Goal: Contribute content: Add original content to the website for others to see

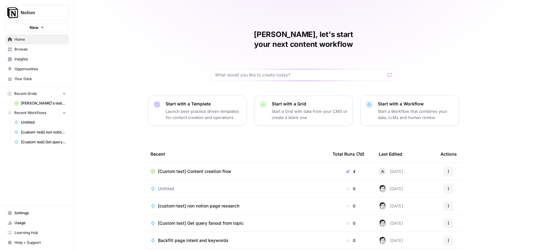
click at [37, 40] on span "Home" at bounding box center [40, 40] width 52 height 6
click at [29, 51] on span "Browse" at bounding box center [40, 50] width 52 height 6
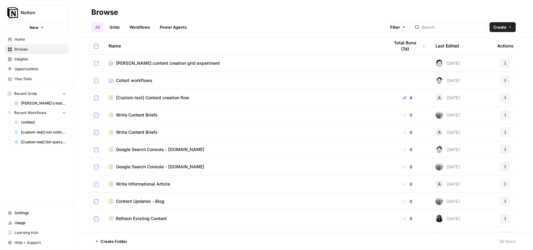
click at [23, 59] on span "Insights" at bounding box center [40, 59] width 52 height 6
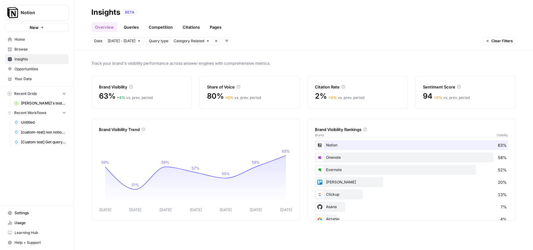
click at [134, 27] on link "Queries" at bounding box center [131, 27] width 23 height 10
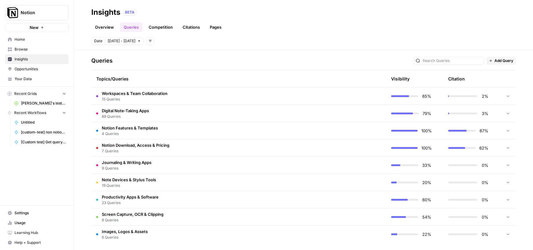
scroll to position [126, 0]
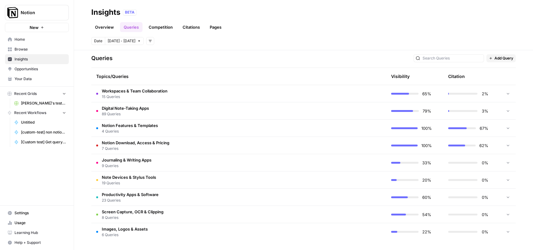
click at [47, 27] on button "New" at bounding box center [37, 27] width 64 height 9
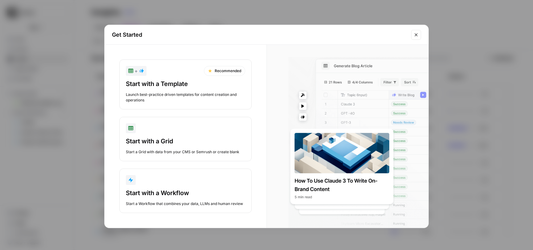
click at [417, 33] on icon "Close modal" at bounding box center [416, 34] width 5 height 5
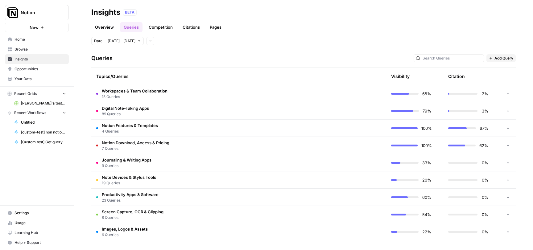
click at [501, 59] on span "Add Query" at bounding box center [503, 59] width 19 height 6
click at [501, 72] on span "Add Query" at bounding box center [509, 71] width 23 height 6
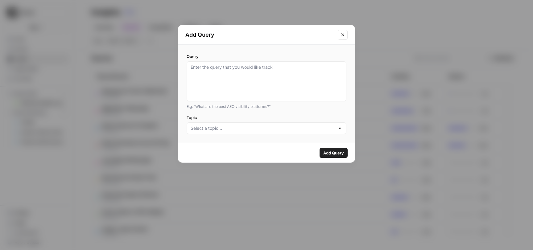
click at [231, 133] on div at bounding box center [267, 128] width 160 height 12
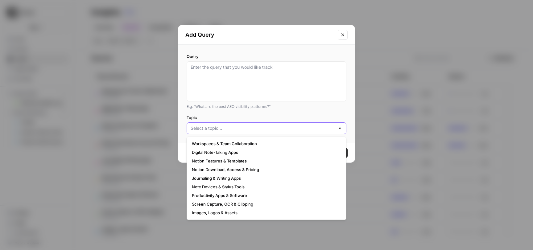
click at [232, 130] on input "Topic" at bounding box center [263, 128] width 144 height 6
click at [344, 36] on icon "Close modal" at bounding box center [342, 34] width 5 height 5
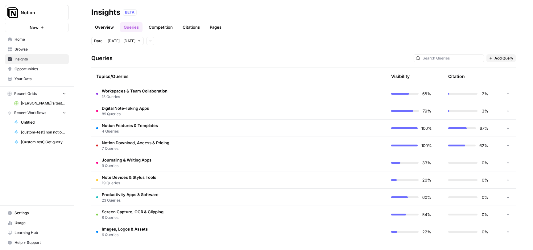
click at [107, 25] on link "Overview" at bounding box center [104, 27] width 26 height 10
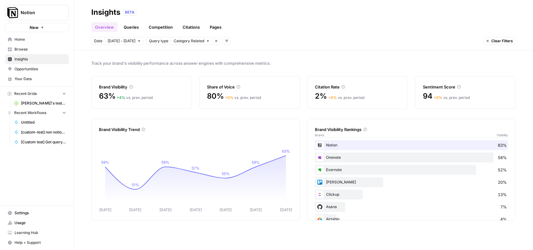
click at [133, 30] on link "Queries" at bounding box center [131, 27] width 23 height 10
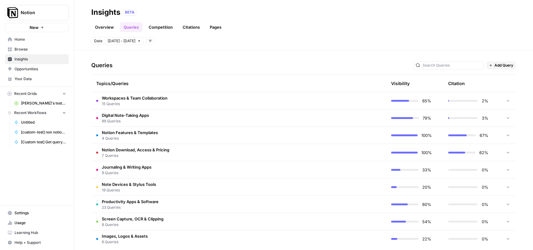
scroll to position [126, 0]
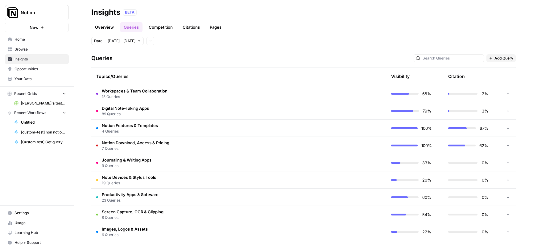
click at [146, 44] on button "Add filters" at bounding box center [150, 41] width 8 height 8
click at [148, 41] on icon "button" at bounding box center [150, 41] width 4 height 4
click at [510, 232] on icon at bounding box center [508, 232] width 4 height 4
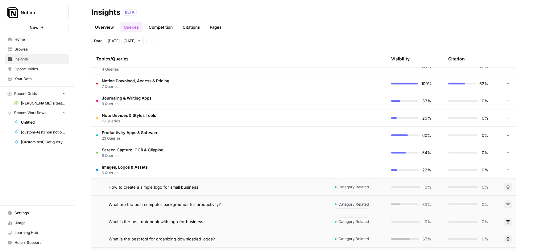
scroll to position [230, 0]
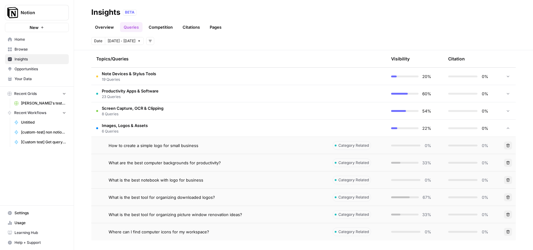
click at [507, 129] on icon at bounding box center [508, 128] width 4 height 4
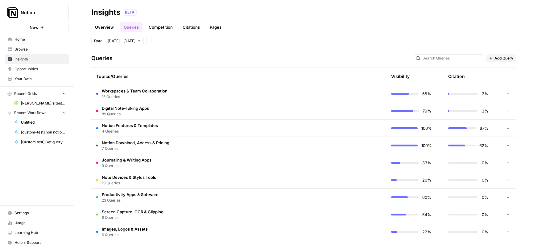
click at [506, 112] on div at bounding box center [508, 110] width 6 height 17
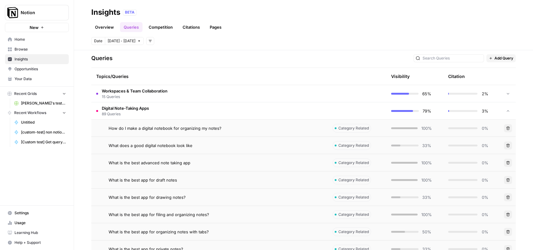
click at [506, 113] on div at bounding box center [508, 110] width 6 height 17
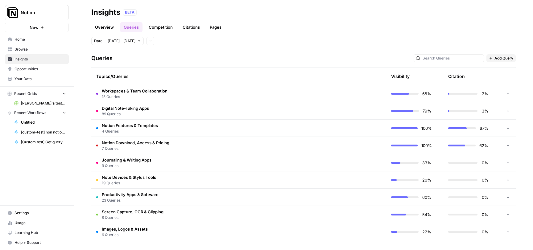
click at [176, 109] on td "Digital Note-Taking Apps 89 Queries" at bounding box center [209, 110] width 236 height 17
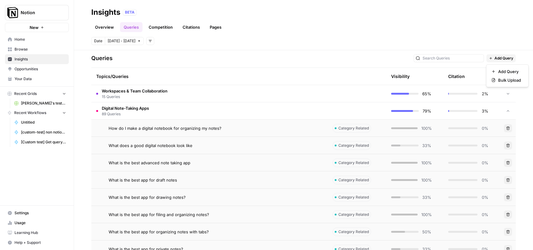
click at [496, 59] on span "Add Query" at bounding box center [503, 59] width 19 height 6
click at [500, 79] on span "Bulk Upload" at bounding box center [509, 80] width 23 height 6
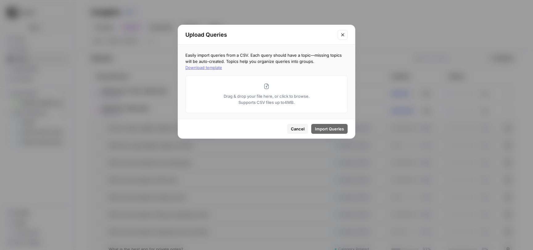
drag, startPoint x: 346, startPoint y: 37, endPoint x: 357, endPoint y: 35, distance: 11.2
click at [346, 37] on button "Close modal" at bounding box center [343, 35] width 10 height 10
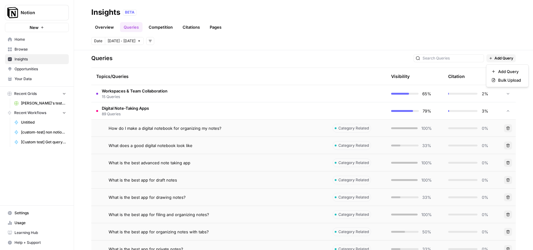
click at [502, 58] on span "Add Query" at bounding box center [503, 59] width 19 height 6
click at [500, 73] on span "Add Query" at bounding box center [509, 71] width 23 height 6
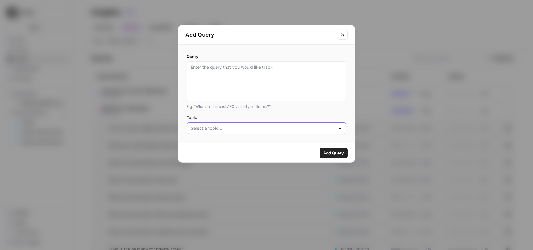
click at [267, 130] on input "Topic" at bounding box center [263, 128] width 144 height 6
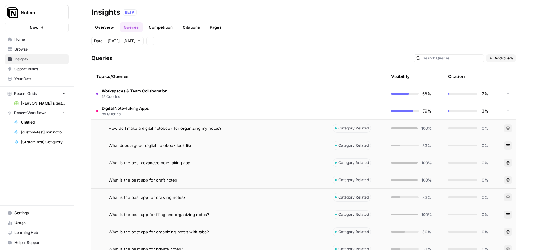
click at [28, 41] on span "Home" at bounding box center [40, 40] width 52 height 6
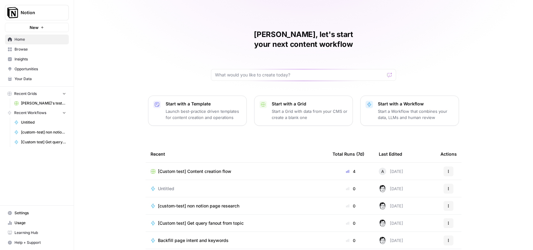
click at [44, 30] on button "New" at bounding box center [37, 27] width 64 height 9
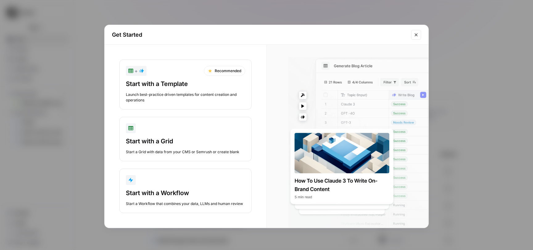
click at [418, 33] on icon "Close modal" at bounding box center [416, 34] width 5 height 5
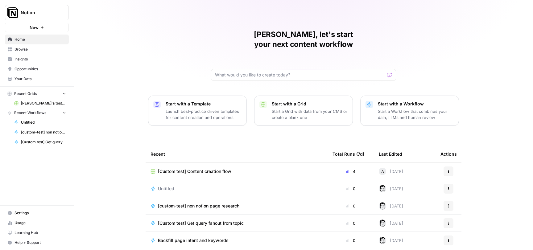
click at [18, 80] on span "Your Data" at bounding box center [40, 79] width 52 height 6
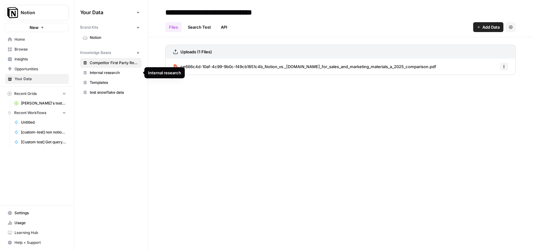
click at [118, 70] on link "Internal research" at bounding box center [110, 73] width 61 height 10
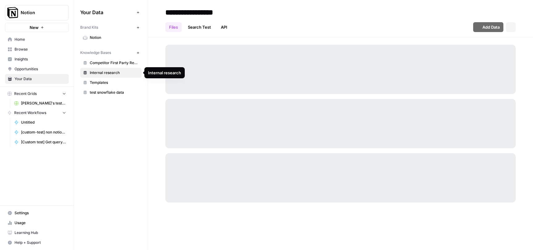
click at [111, 83] on span "Templates" at bounding box center [114, 83] width 49 height 6
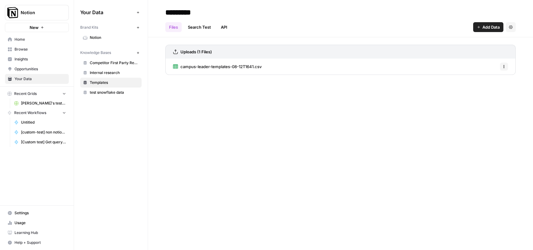
click at [22, 216] on span "Settings" at bounding box center [40, 213] width 52 height 6
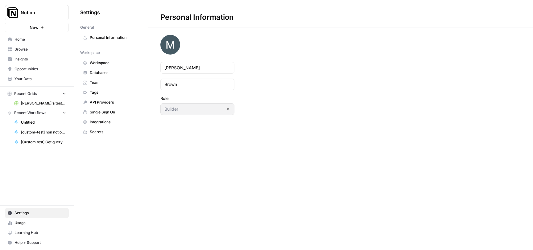
click at [97, 65] on span "Workspace" at bounding box center [114, 63] width 49 height 6
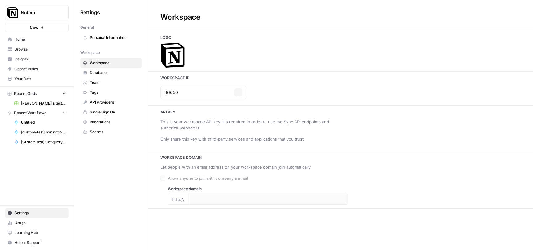
type input "[DOMAIN_NAME]"
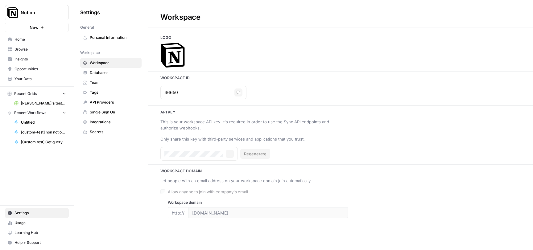
click at [99, 71] on span "Databases" at bounding box center [114, 73] width 49 height 6
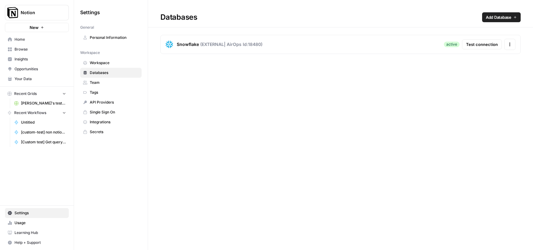
click at [204, 69] on div "Databases Add Database Snowflake ( EXTERNAL | AirOps Id: 18480 ) active Test co…" at bounding box center [340, 125] width 385 height 250
click at [97, 92] on span "Tags" at bounding box center [114, 93] width 49 height 6
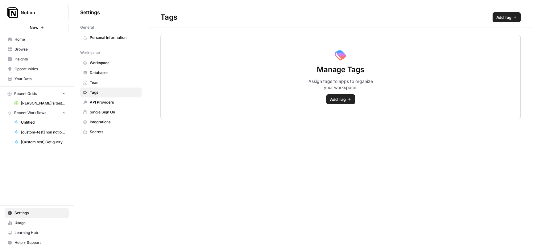
click at [341, 99] on span "Add Tag" at bounding box center [338, 99] width 16 height 6
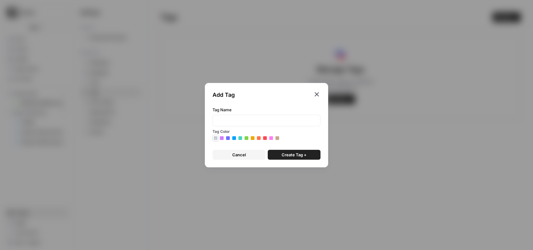
click at [315, 93] on icon "button" at bounding box center [317, 94] width 4 height 4
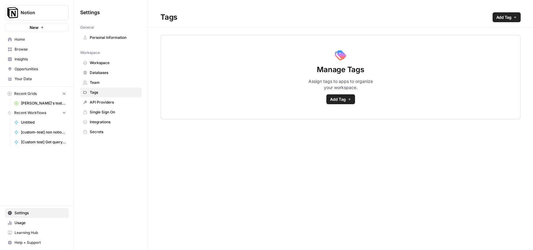
click at [31, 69] on span "Opportunities" at bounding box center [40, 69] width 52 height 6
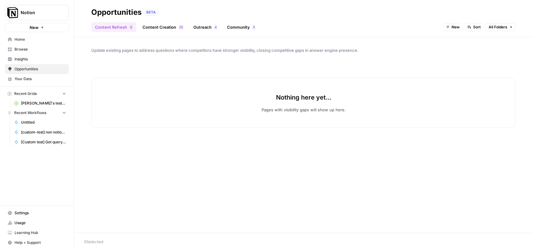
click at [31, 69] on span "Opportunities" at bounding box center [40, 69] width 52 height 6
click at [169, 31] on link "Content Creation 5 2" at bounding box center [163, 27] width 48 height 10
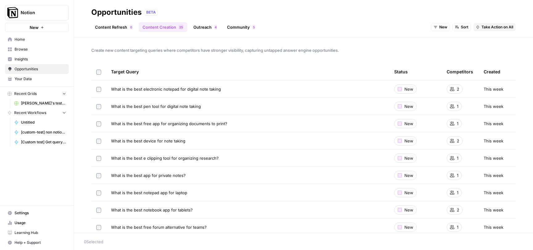
click at [443, 27] on span "New" at bounding box center [443, 27] width 8 height 6
drag, startPoint x: 443, startPoint y: 27, endPoint x: 454, endPoint y: 25, distance: 11.1
click at [443, 27] on span "New" at bounding box center [443, 27] width 8 height 6
click at [461, 24] on button "Sort" at bounding box center [462, 27] width 19 height 8
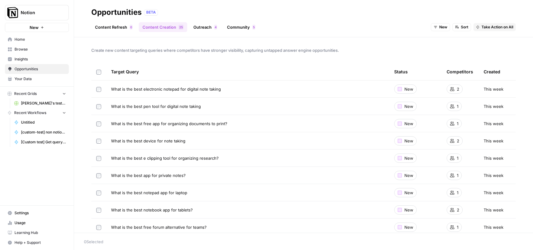
click at [216, 26] on div "4" at bounding box center [215, 27] width 3 height 5
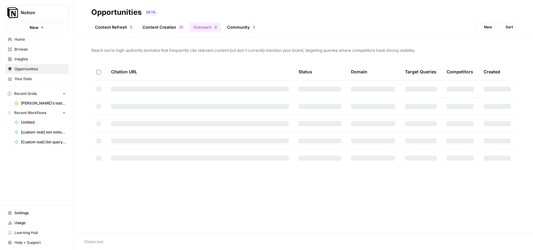
click at [240, 26] on link "Community 5" at bounding box center [241, 27] width 36 height 10
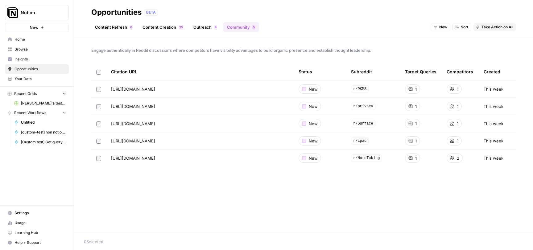
click at [29, 79] on span "Your Data" at bounding box center [40, 79] width 52 height 6
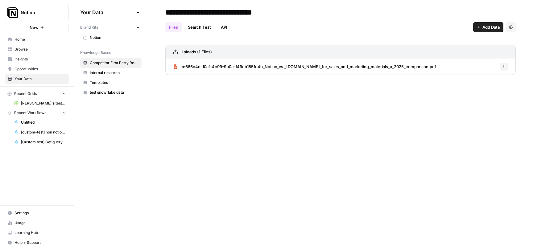
click at [137, 12] on icon "button" at bounding box center [137, 12] width 3 height 3
click at [22, 60] on span "Insights" at bounding box center [40, 59] width 52 height 6
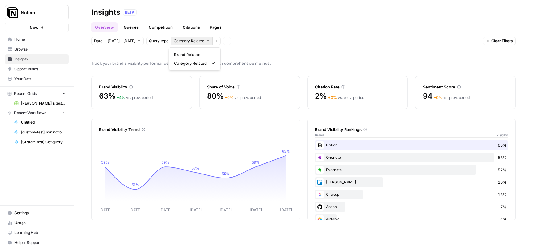
click at [196, 41] on span "Category Related" at bounding box center [189, 41] width 31 height 6
click at [196, 40] on span "Category Related" at bounding box center [189, 41] width 31 height 6
click at [225, 40] on icon "button" at bounding box center [227, 41] width 4 height 4
click at [230, 53] on span "Topic" at bounding box center [233, 55] width 16 height 6
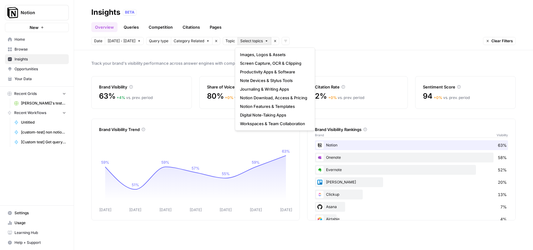
click at [260, 41] on span "Select topics" at bounding box center [251, 41] width 23 height 6
click at [227, 42] on span "Topic" at bounding box center [230, 41] width 10 height 6
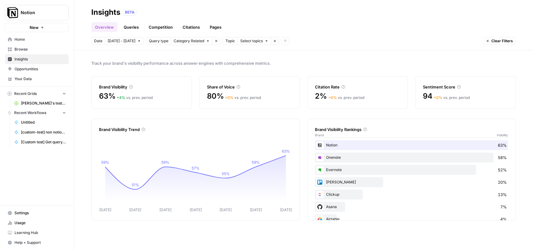
click at [25, 92] on span "Recent Grids" at bounding box center [25, 94] width 23 height 6
click at [130, 24] on link "Queries" at bounding box center [131, 27] width 23 height 10
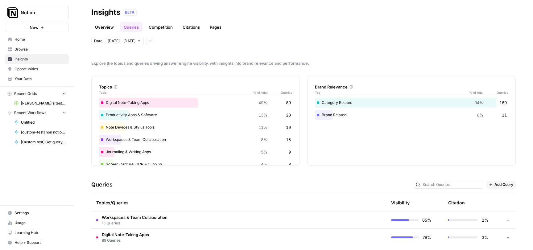
click at [192, 104] on div "Digital Note-Taking Apps 49% 89" at bounding box center [195, 103] width 193 height 10
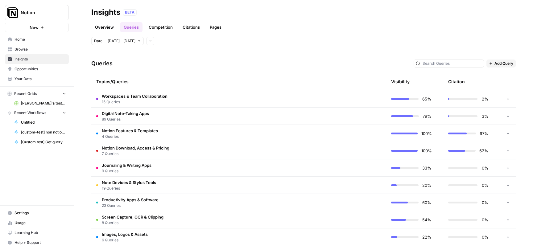
scroll to position [126, 0]
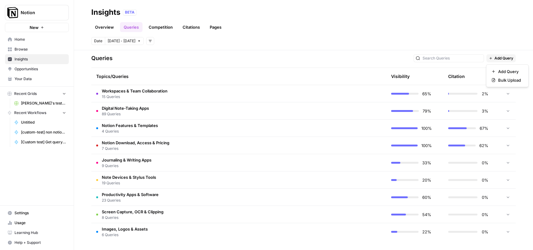
click at [505, 57] on span "Add Query" at bounding box center [503, 59] width 19 height 6
click at [503, 79] on span "Bulk Upload" at bounding box center [509, 80] width 23 height 6
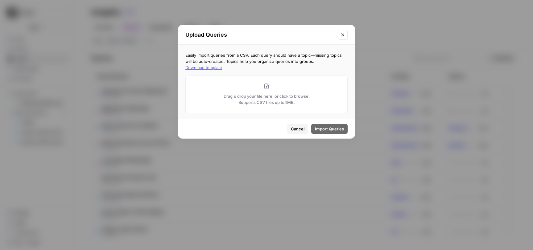
click at [328, 107] on div "Drag & drop your file here, or click to browse. Supports CSV files up to 4 MB." at bounding box center [266, 95] width 162 height 38
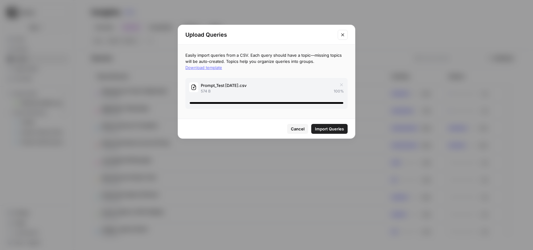
click at [334, 130] on span "Import Queries" at bounding box center [329, 129] width 29 height 6
click at [344, 37] on icon "Close modal" at bounding box center [342, 34] width 5 height 5
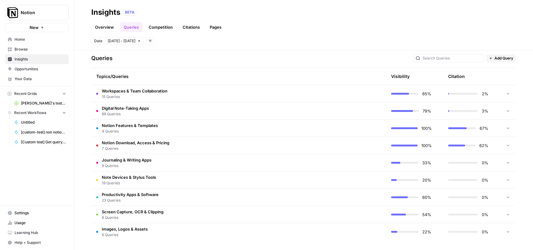
click at [509, 59] on span "Add Query" at bounding box center [503, 59] width 19 height 6
click at [501, 72] on span "Add Query" at bounding box center [509, 71] width 23 height 6
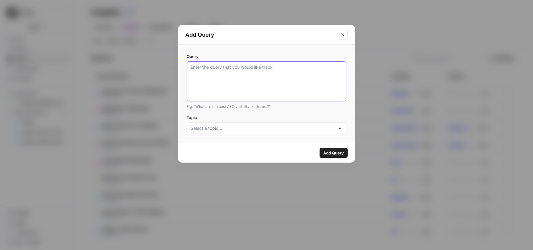
click at [287, 70] on textarea "Query" at bounding box center [267, 81] width 152 height 35
paste textarea "Which workspace tool integrates best with AI meeting notes?"
type textarea "Which workspace tool integrates best with AI meeting notes?"
click at [243, 129] on input "Topic" at bounding box center [263, 128] width 144 height 6
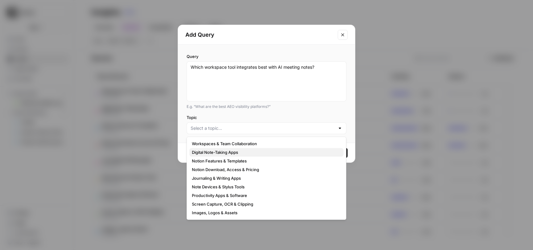
click at [233, 151] on span "Digital Note-Taking Apps" at bounding box center [265, 152] width 147 height 6
type input "Digital Note-Taking Apps"
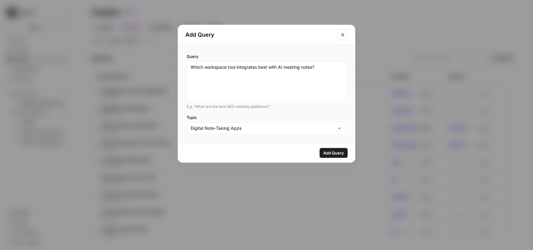
click at [333, 153] on span "Add Query" at bounding box center [333, 153] width 21 height 6
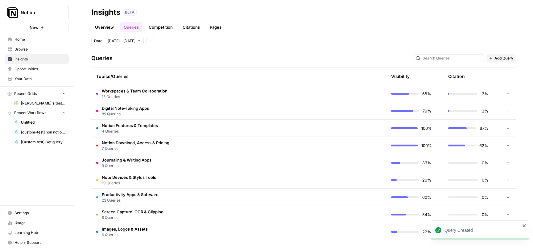
click at [504, 59] on span "Add Query" at bounding box center [503, 59] width 19 height 6
click at [504, 69] on span "Add Query" at bounding box center [509, 71] width 23 height 6
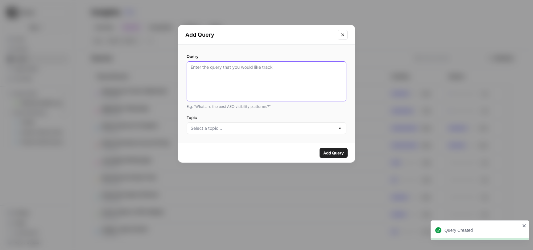
click at [260, 74] on textarea "Query" at bounding box center [267, 81] width 152 height 35
paste textarea "Compare all the AI powered note taking apps and provide strengths or weaknesses…"
type textarea "Compare all the AI powered note taking apps and provide strengths or weaknesses…"
click at [261, 129] on input "Topic" at bounding box center [263, 128] width 144 height 6
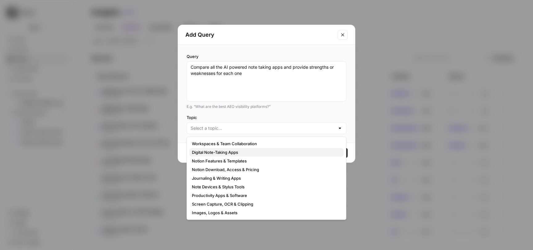
click at [247, 151] on span "Digital Note-Taking Apps" at bounding box center [265, 152] width 147 height 6
type input "Digital Note-Taking Apps"
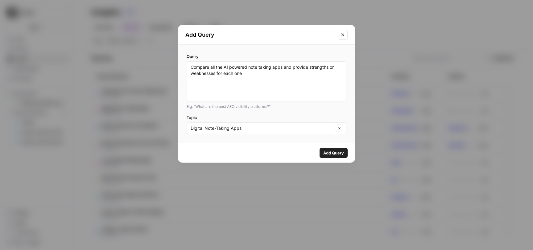
click at [334, 153] on span "Add Query" at bounding box center [333, 153] width 21 height 6
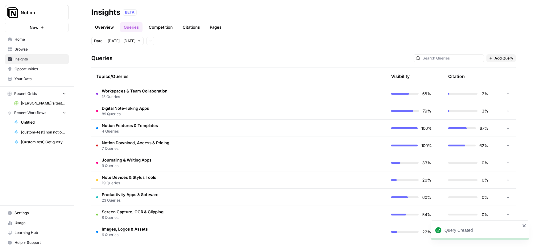
click at [507, 56] on span "Add Query" at bounding box center [503, 59] width 19 height 6
click at [512, 73] on span "Add Query" at bounding box center [509, 71] width 23 height 6
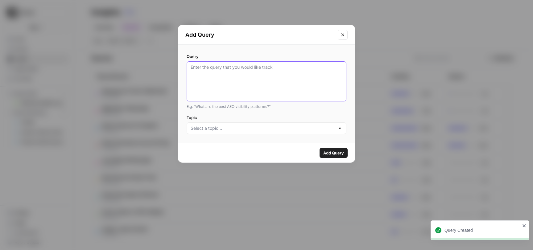
click at [212, 81] on textarea "Query" at bounding box center [267, 81] width 152 height 35
paste textarea "Best AI-powered note-taking apps for teams"
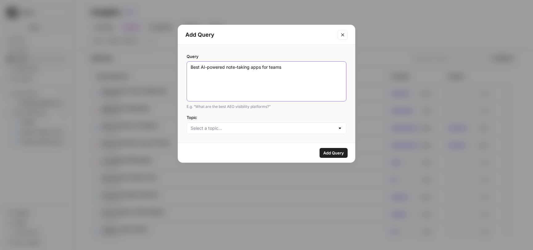
type textarea "Best AI-powered note-taking apps for teams"
click at [284, 132] on div at bounding box center [267, 128] width 160 height 12
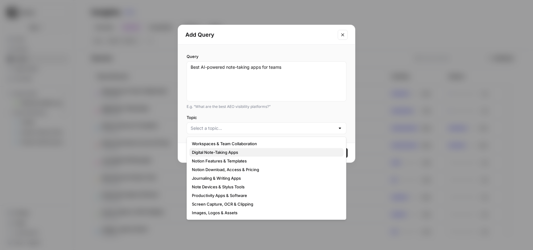
click at [267, 153] on span "Digital Note-Taking Apps" at bounding box center [265, 152] width 147 height 6
type input "Digital Note-Taking Apps"
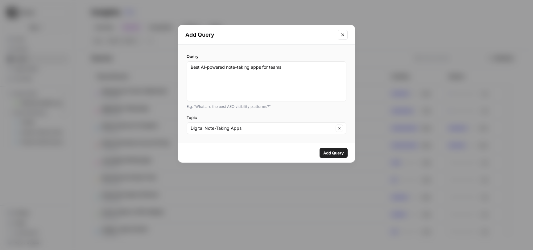
click at [327, 152] on span "Add Query" at bounding box center [333, 153] width 21 height 6
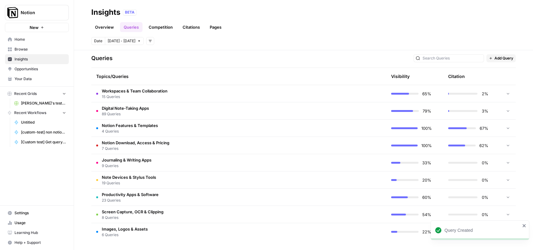
click at [508, 58] on span "Add Query" at bounding box center [503, 59] width 19 height 6
click at [502, 69] on span "Add Query" at bounding box center [509, 71] width 23 height 6
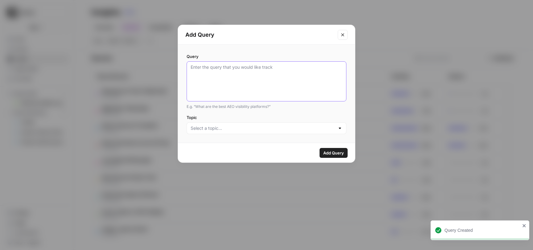
click at [240, 75] on textarea "Query" at bounding box center [267, 81] width 152 height 35
paste textarea "Which note-taking app integrates best with AI features?"
type textarea "Which note-taking app integrates best with AI features?"
click at [227, 127] on input "Topic" at bounding box center [263, 128] width 144 height 6
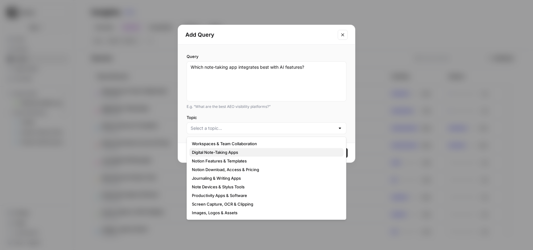
click at [226, 150] on span "Digital Note-Taking Apps" at bounding box center [265, 152] width 147 height 6
type input "Digital Note-Taking Apps"
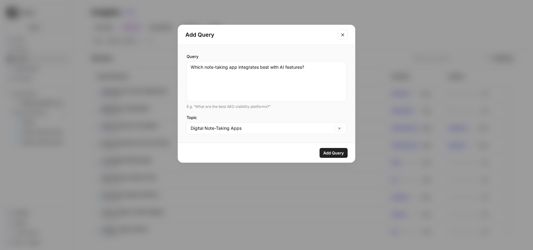
click at [326, 153] on span "Add Query" at bounding box center [333, 153] width 21 height 6
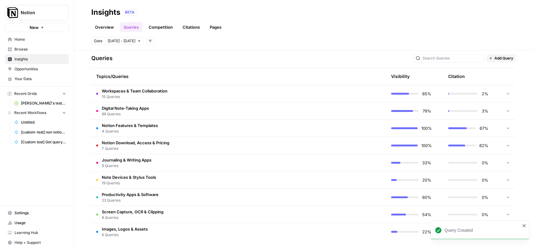
click at [508, 60] on span "Add Query" at bounding box center [503, 59] width 19 height 6
click at [507, 73] on span "Add Query" at bounding box center [509, 71] width 23 height 6
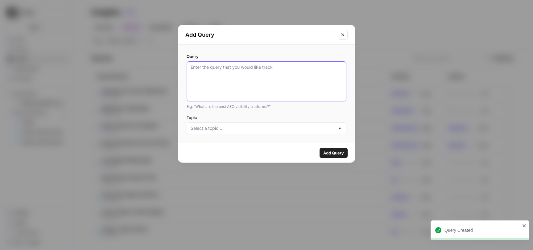
click at [263, 71] on textarea "Query" at bounding box center [267, 81] width 152 height 35
paste textarea "What is the best AI note taker?"
type textarea "What is the best AI note taker?"
click at [233, 130] on input "Topic" at bounding box center [263, 128] width 144 height 6
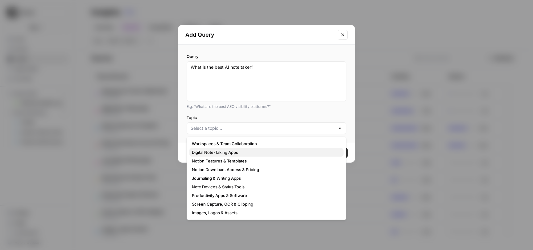
drag, startPoint x: 225, startPoint y: 150, endPoint x: 238, endPoint y: 150, distance: 13.0
click at [226, 151] on span "Digital Note-Taking Apps" at bounding box center [265, 152] width 147 height 6
type input "Digital Note-Taking Apps"
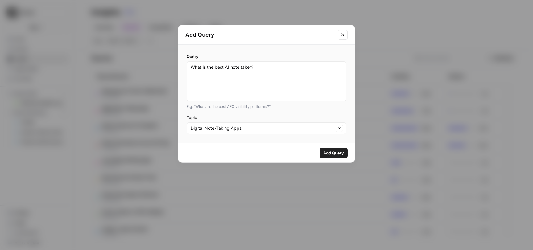
click at [333, 152] on span "Add Query" at bounding box center [333, 153] width 21 height 6
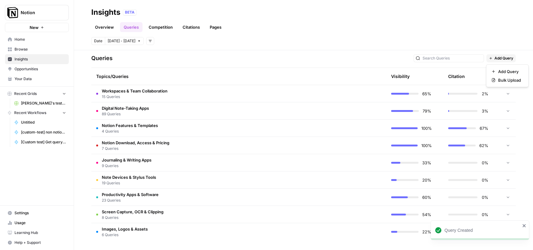
click at [500, 59] on span "Add Query" at bounding box center [503, 59] width 19 height 6
click at [507, 70] on span "Add Query" at bounding box center [509, 71] width 23 height 6
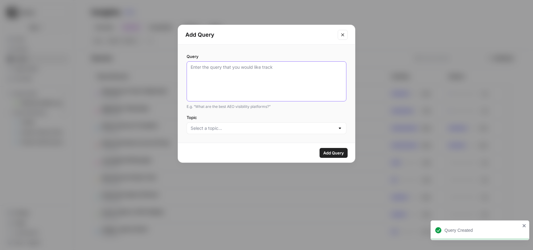
click at [263, 69] on textarea "Query" at bounding box center [267, 81] width 152 height 35
paste textarea "How can AI help with meeting notes and team collaboration?"
type textarea "How can AI help with meeting notes and team collaboration?"
click at [250, 129] on input "Topic" at bounding box center [263, 128] width 144 height 6
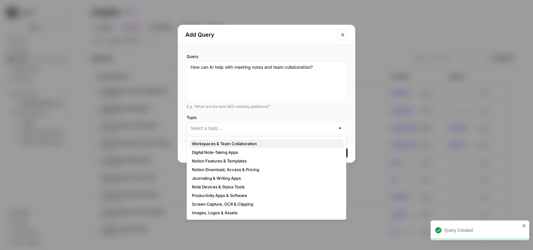
click at [238, 143] on span "Workspaces & Team Collaboration" at bounding box center [265, 144] width 147 height 6
type input "Workspaces & Team Collaboration"
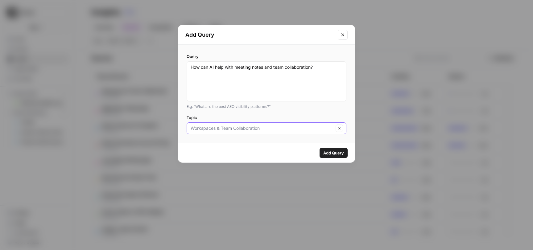
click at [293, 130] on input "Topic" at bounding box center [262, 128] width 143 height 6
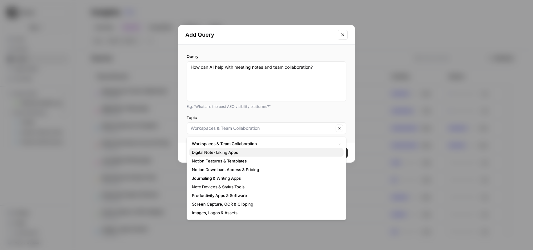
click at [267, 152] on span "Digital Note-Taking Apps" at bounding box center [265, 152] width 147 height 6
type input "Digital Note-Taking Apps"
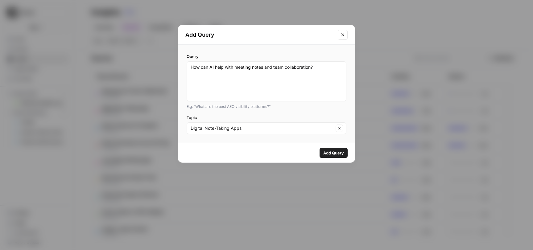
click at [329, 151] on span "Add Query" at bounding box center [333, 153] width 21 height 6
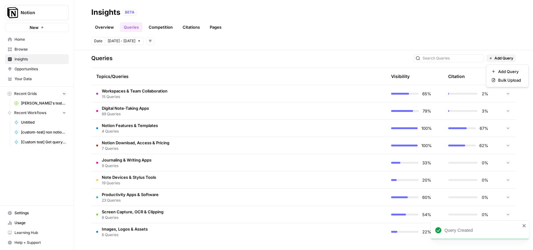
click at [502, 59] on span "Add Query" at bounding box center [503, 59] width 19 height 6
click at [502, 71] on span "Add Query" at bounding box center [509, 71] width 23 height 6
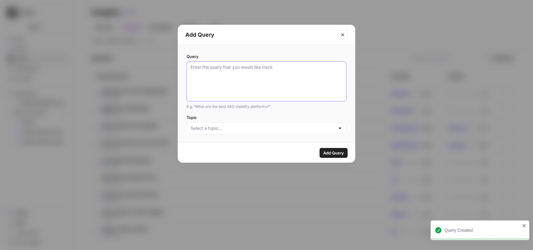
click at [231, 74] on textarea "Query" at bounding box center [267, 81] width 152 height 35
paste textarea "Most efficient way to take meeting notes with AI assistance"
type textarea "Most efficient way to take meeting notes with AI assistance"
click at [217, 128] on input "Topic" at bounding box center [263, 128] width 144 height 6
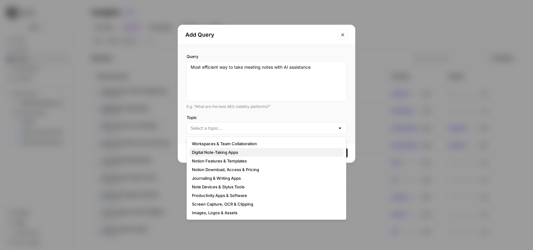
click at [221, 150] on span "Digital Note-Taking Apps" at bounding box center [265, 152] width 147 height 6
type input "Digital Note-Taking Apps"
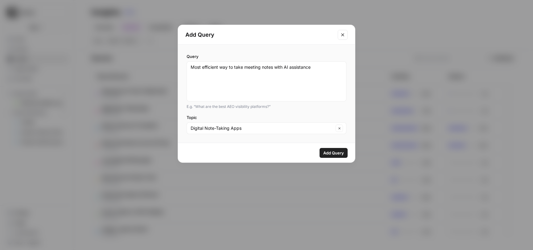
click at [329, 152] on span "Add Query" at bounding box center [333, 153] width 21 height 6
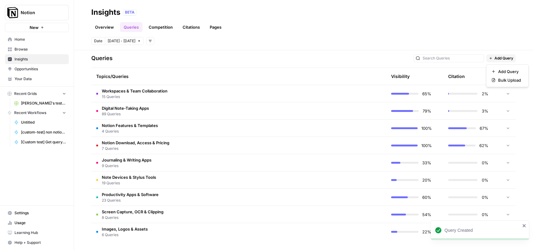
drag, startPoint x: 508, startPoint y: 56, endPoint x: 504, endPoint y: 61, distance: 5.9
click at [508, 56] on span "Add Query" at bounding box center [503, 59] width 19 height 6
click at [499, 67] on button "Add Query" at bounding box center [507, 71] width 37 height 9
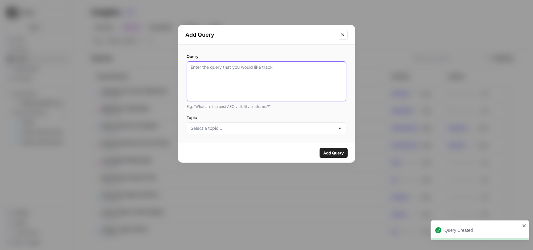
click at [277, 74] on textarea "Query" at bounding box center [267, 81] width 152 height 35
paste textarea "Which productivity app has the best AI features for automating workflow in [DAT…"
type textarea "Which productivity app has the best AI features for automating workflow in [DAT…"
click at [232, 129] on input "Topic" at bounding box center [263, 128] width 144 height 6
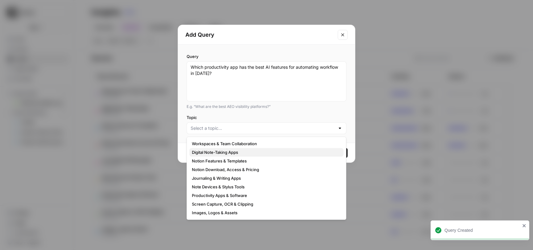
click at [229, 152] on span "Digital Note-Taking Apps" at bounding box center [265, 152] width 147 height 6
type input "Digital Note-Taking Apps"
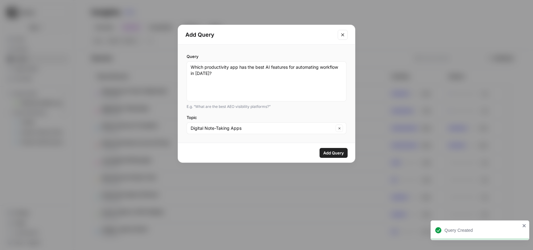
click at [333, 151] on span "Add Query" at bounding box center [333, 153] width 21 height 6
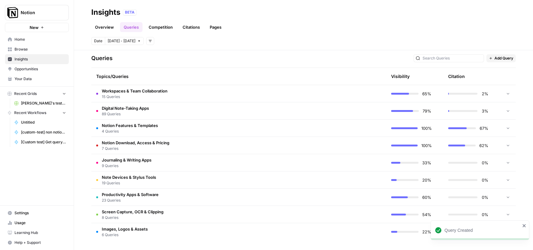
click at [505, 55] on button "Add Query" at bounding box center [500, 58] width 29 height 8
click at [500, 72] on span "Add Query" at bounding box center [509, 71] width 23 height 6
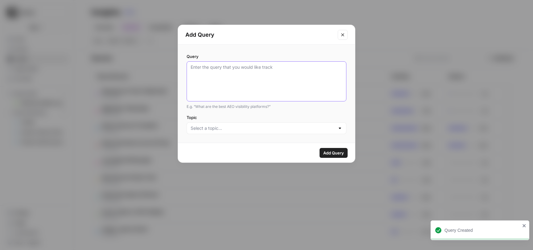
click at [218, 80] on textarea "Query" at bounding box center [267, 81] width 152 height 35
paste textarea "Is there an AI that takes meeting notes?"
type textarea "Is there an AI that takes meeting notes?"
click at [222, 130] on input "Topic" at bounding box center [263, 128] width 144 height 6
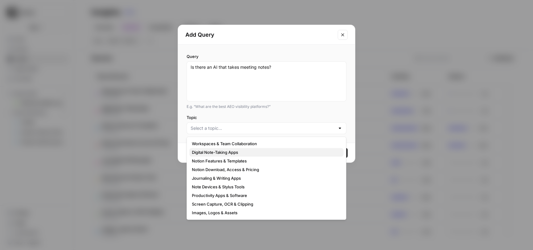
click at [226, 153] on span "Digital Note-Taking Apps" at bounding box center [265, 152] width 147 height 6
type input "Digital Note-Taking Apps"
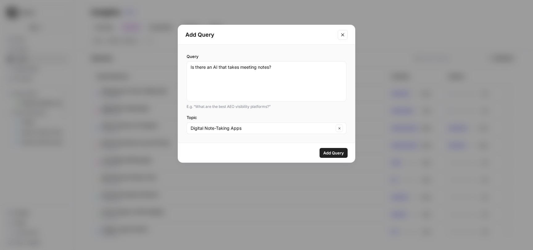
click at [332, 151] on span "Add Query" at bounding box center [333, 153] width 21 height 6
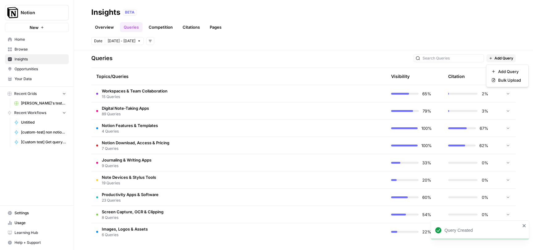
click at [508, 56] on span "Add Query" at bounding box center [503, 59] width 19 height 6
click at [507, 71] on span "Add Query" at bounding box center [509, 71] width 23 height 6
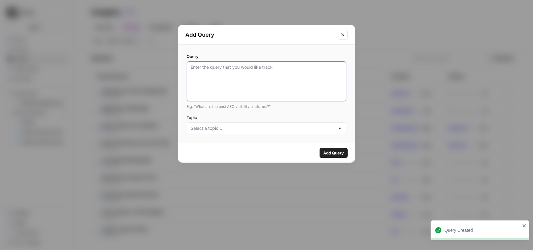
click at [225, 69] on textarea "Query" at bounding box center [267, 81] width 152 height 35
paste textarea "Are there free AI meeting note takers?"
type textarea "Are there free AI meeting note takers?"
click at [229, 130] on input "Topic" at bounding box center [263, 128] width 144 height 6
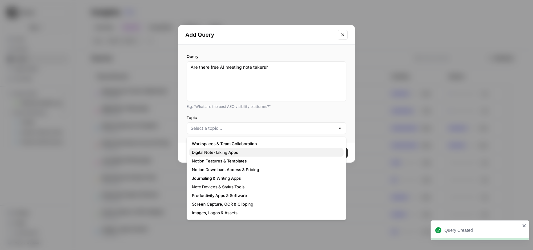
click at [232, 151] on span "Digital Note-Taking Apps" at bounding box center [265, 152] width 147 height 6
type input "Digital Note-Taking Apps"
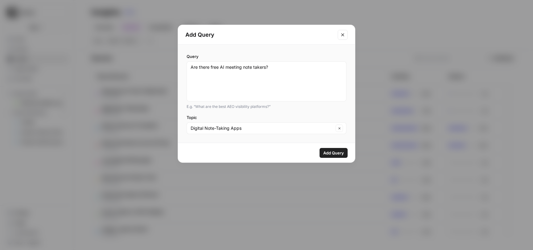
click at [341, 154] on span "Add Query" at bounding box center [333, 153] width 21 height 6
